Goal: Find specific page/section: Find specific page/section

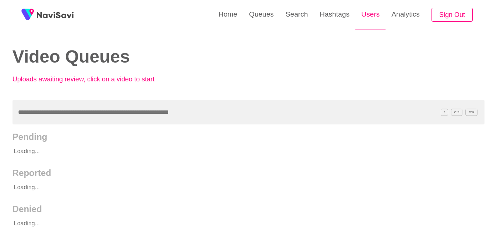
click at [374, 10] on link "Users" at bounding box center [370, 14] width 30 height 29
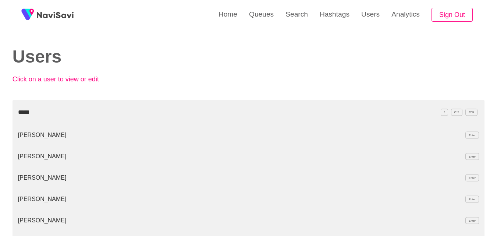
click at [45, 158] on li "[PERSON_NAME] Enter" at bounding box center [249, 156] width 472 height 21
click at [29, 178] on li "Jonny Melon Enter" at bounding box center [249, 177] width 472 height 21
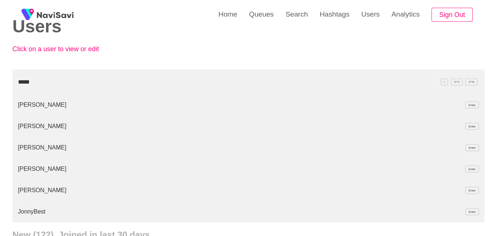
scroll to position [33, 0]
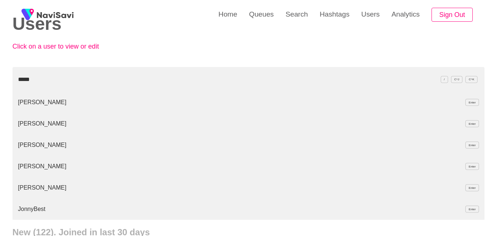
click at [27, 101] on li "Jonny Enter" at bounding box center [249, 102] width 472 height 21
type input "*****"
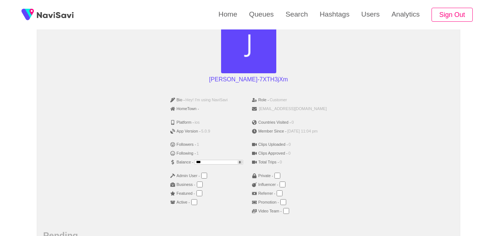
scroll to position [94, 0]
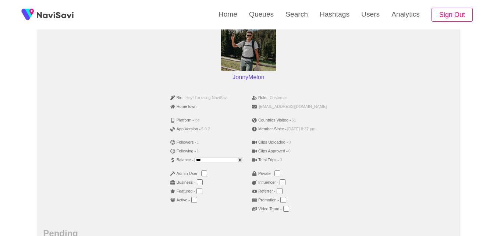
scroll to position [82, 0]
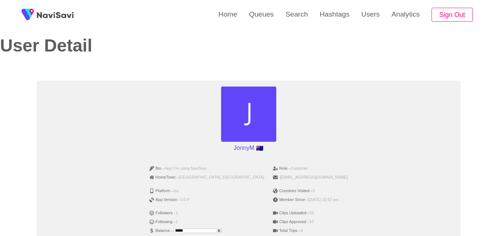
scroll to position [11, 0]
